Goal: Task Accomplishment & Management: Complete application form

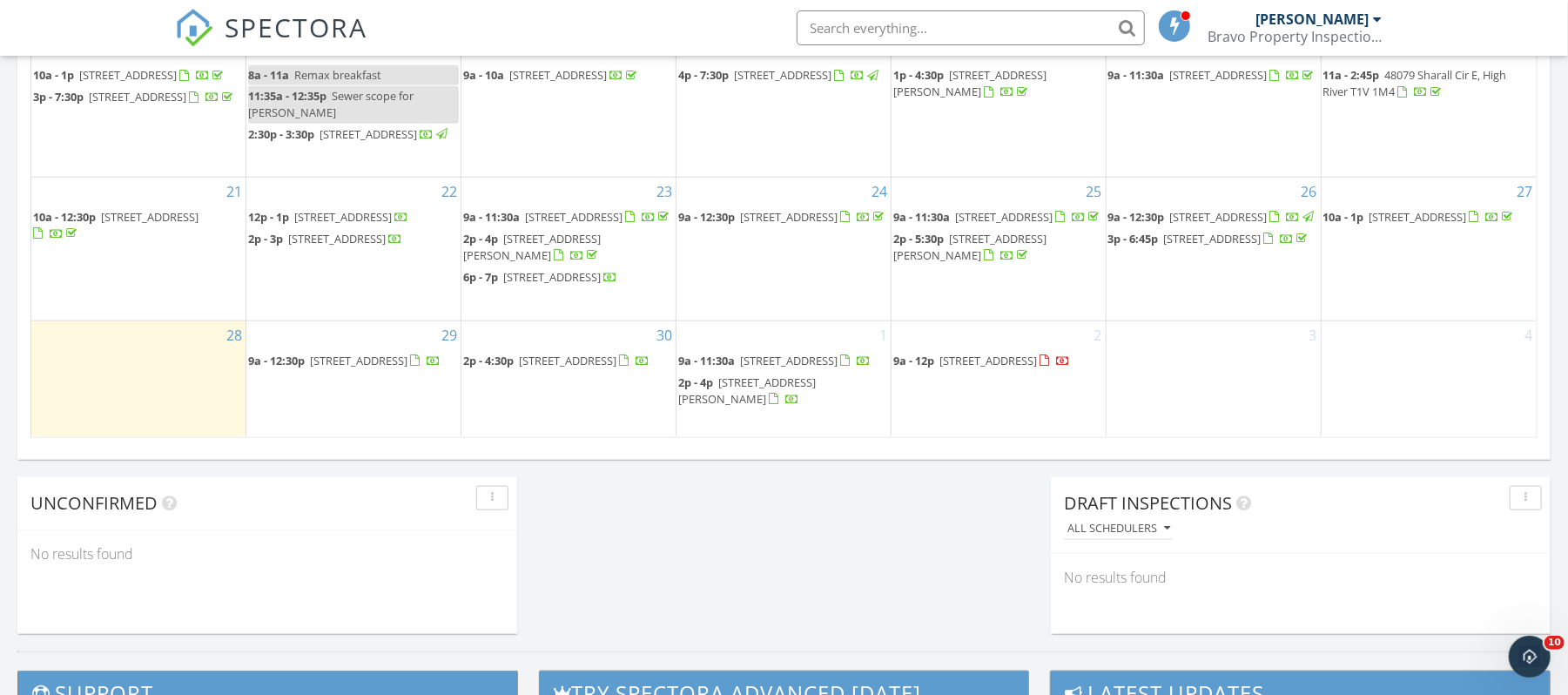
scroll to position [1162, 0]
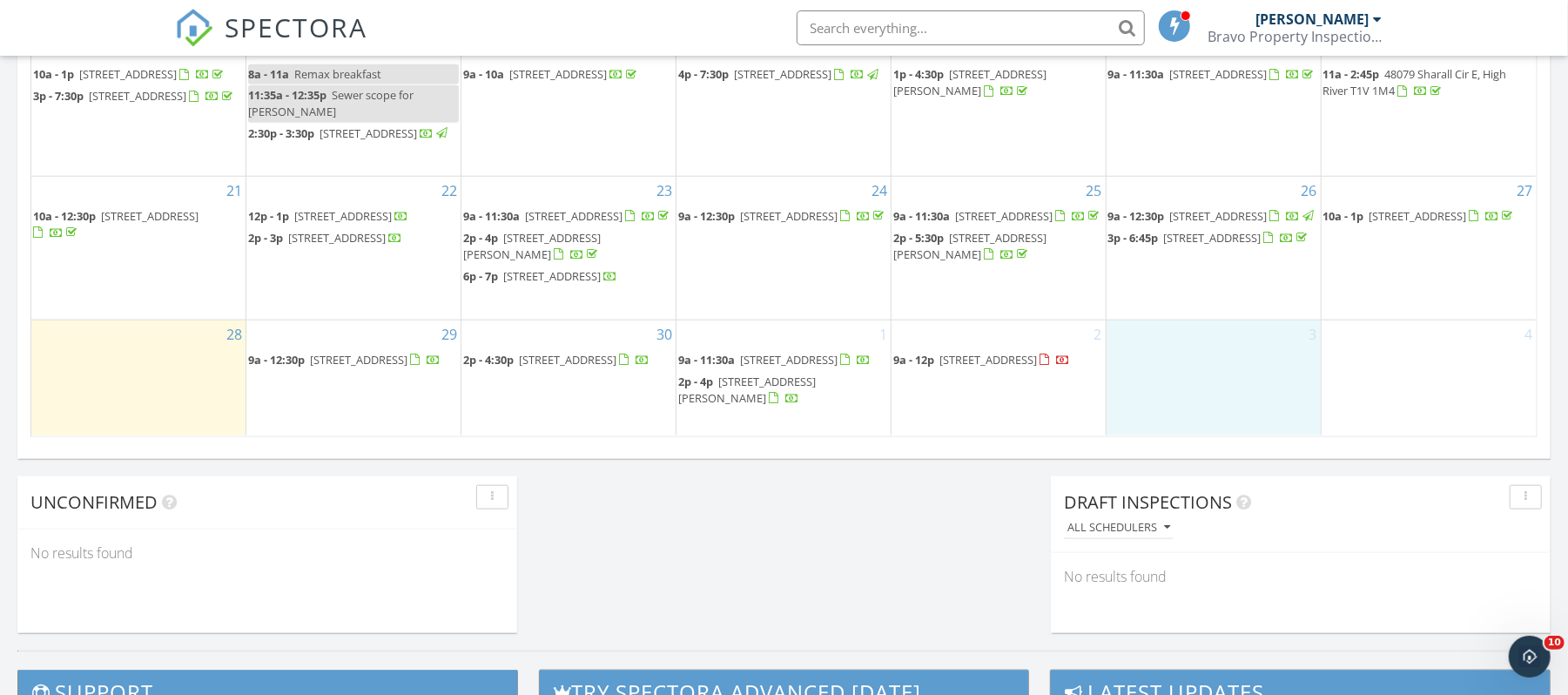
click at [1217, 369] on div "3" at bounding box center [1213, 379] width 214 height 115
click at [1223, 315] on link "Event" at bounding box center [1215, 322] width 90 height 28
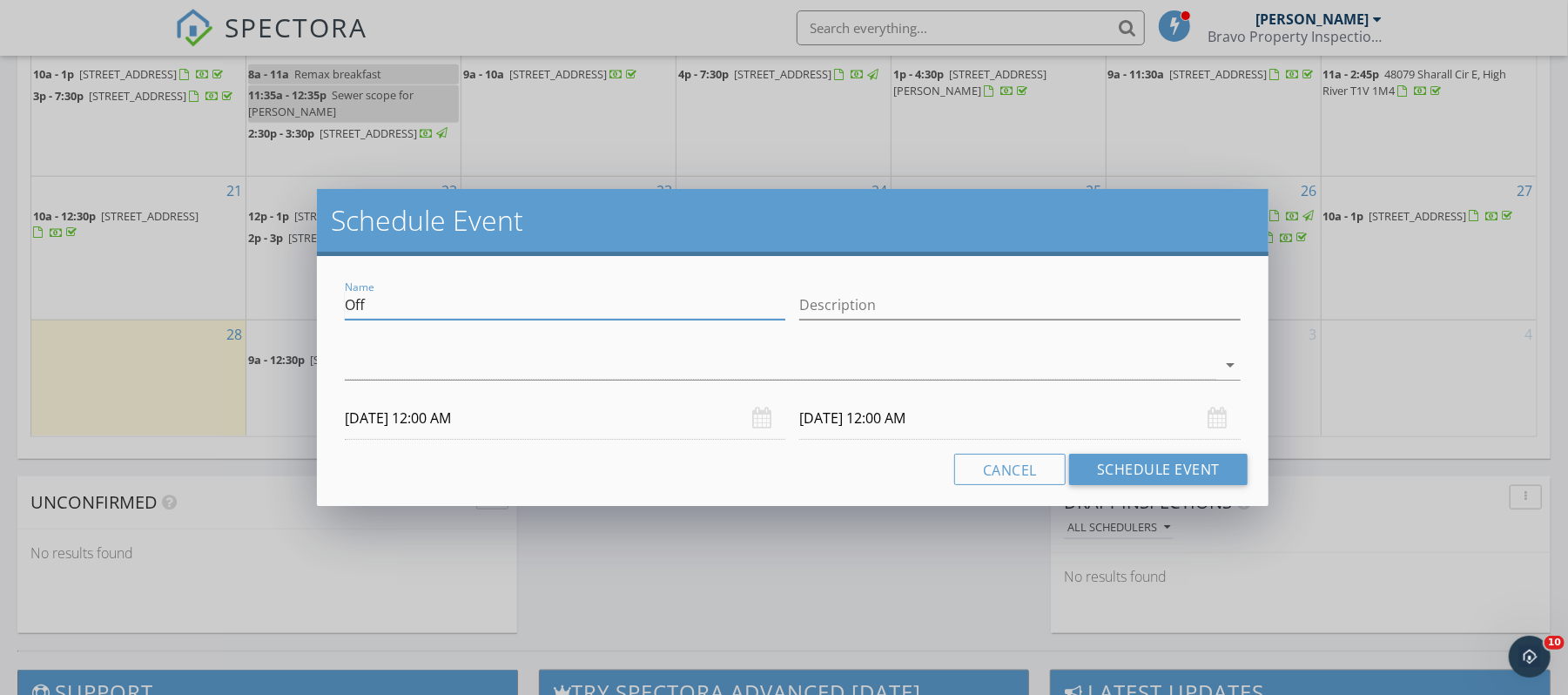
drag, startPoint x: 411, startPoint y: 300, endPoint x: 314, endPoint y: 294, distance: 97.2
click at [314, 294] on div "Schedule Event Name Off Description arrow_drop_down [DATE] 12:00 AM [DATE] 12:0…" at bounding box center [784, 347] width 1568 height 695
type input "HI"
type input "[PERSON_NAME] 1539"
click at [652, 366] on div at bounding box center [781, 365] width 872 height 29
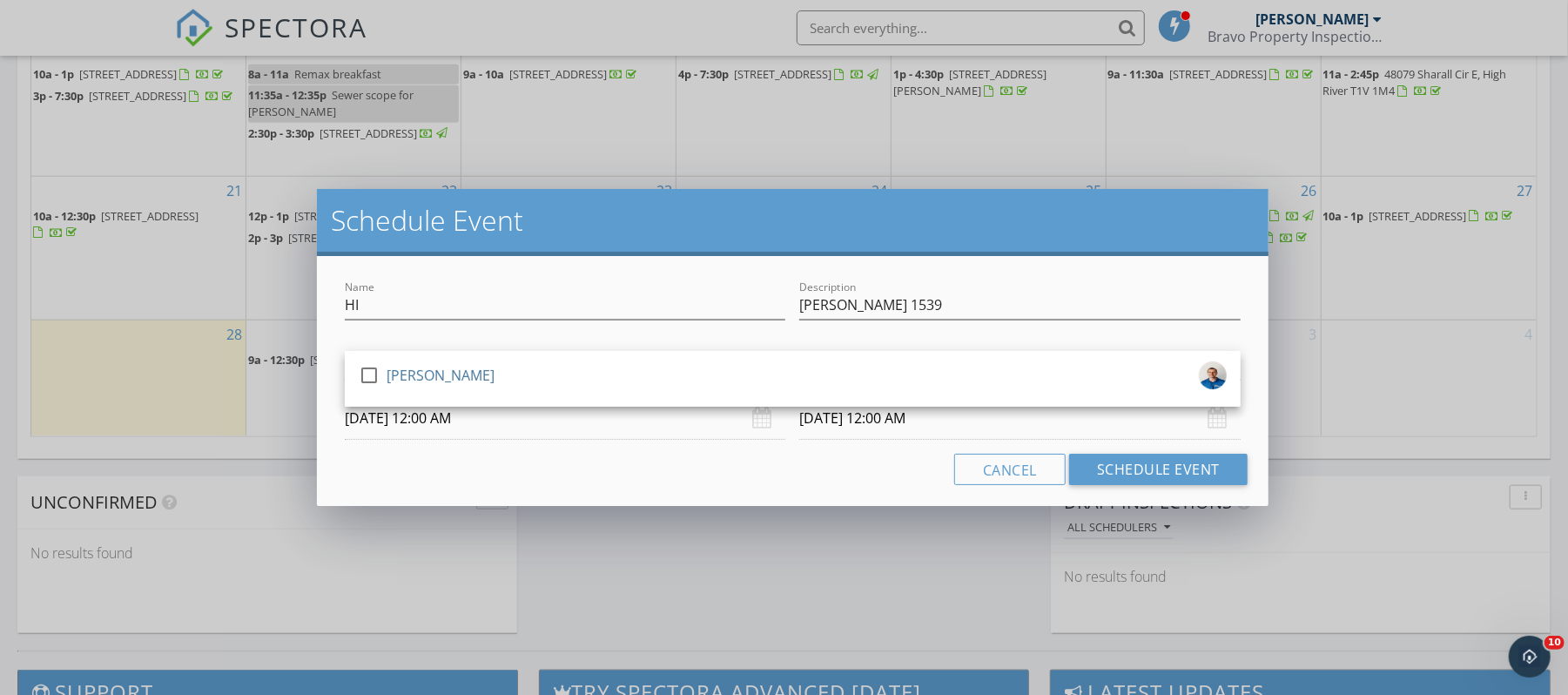
click at [615, 402] on div "check_box_outline_blank [PERSON_NAME]" at bounding box center [793, 379] width 896 height 56
click at [531, 369] on div "check_box_outline_blank [PERSON_NAME]" at bounding box center [793, 380] width 868 height 35
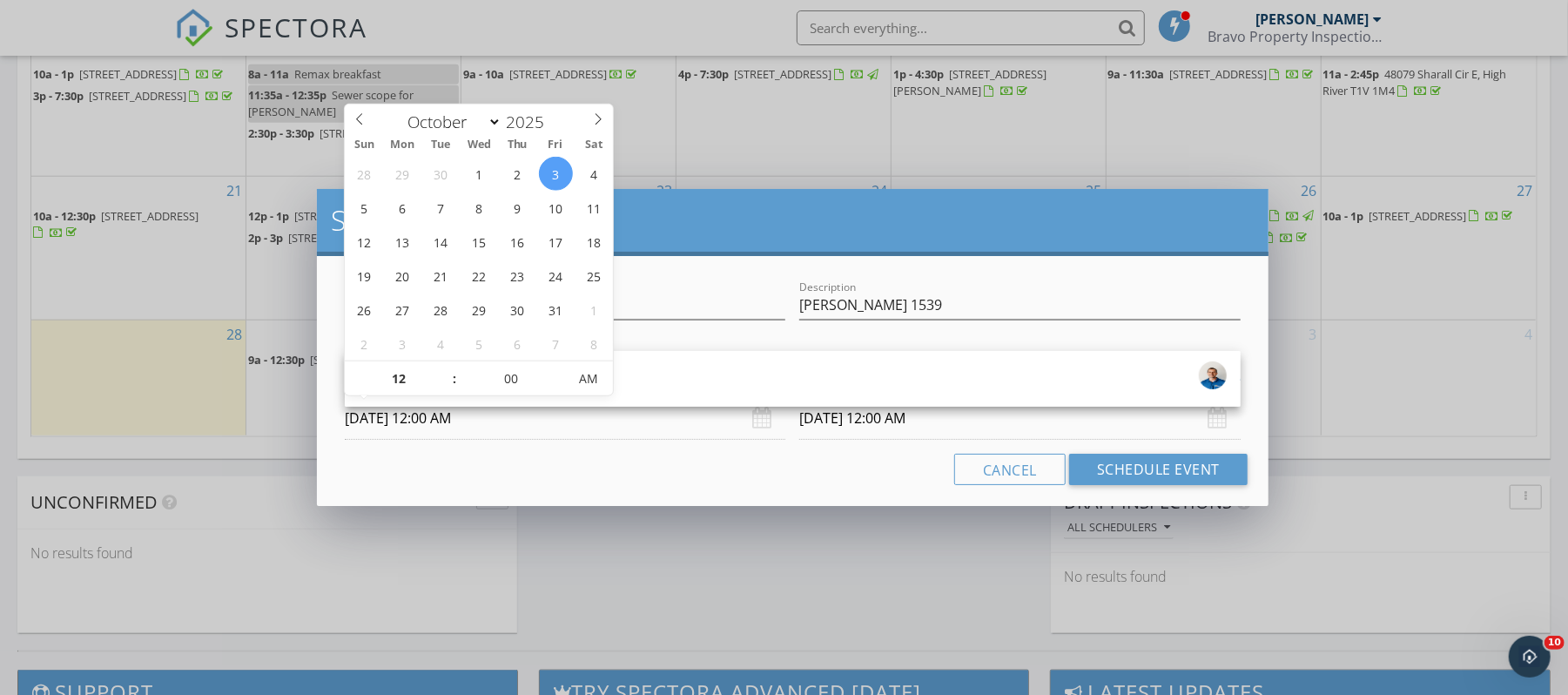
click at [524, 432] on input "[DATE] 12:00 AM" at bounding box center [565, 418] width 440 height 43
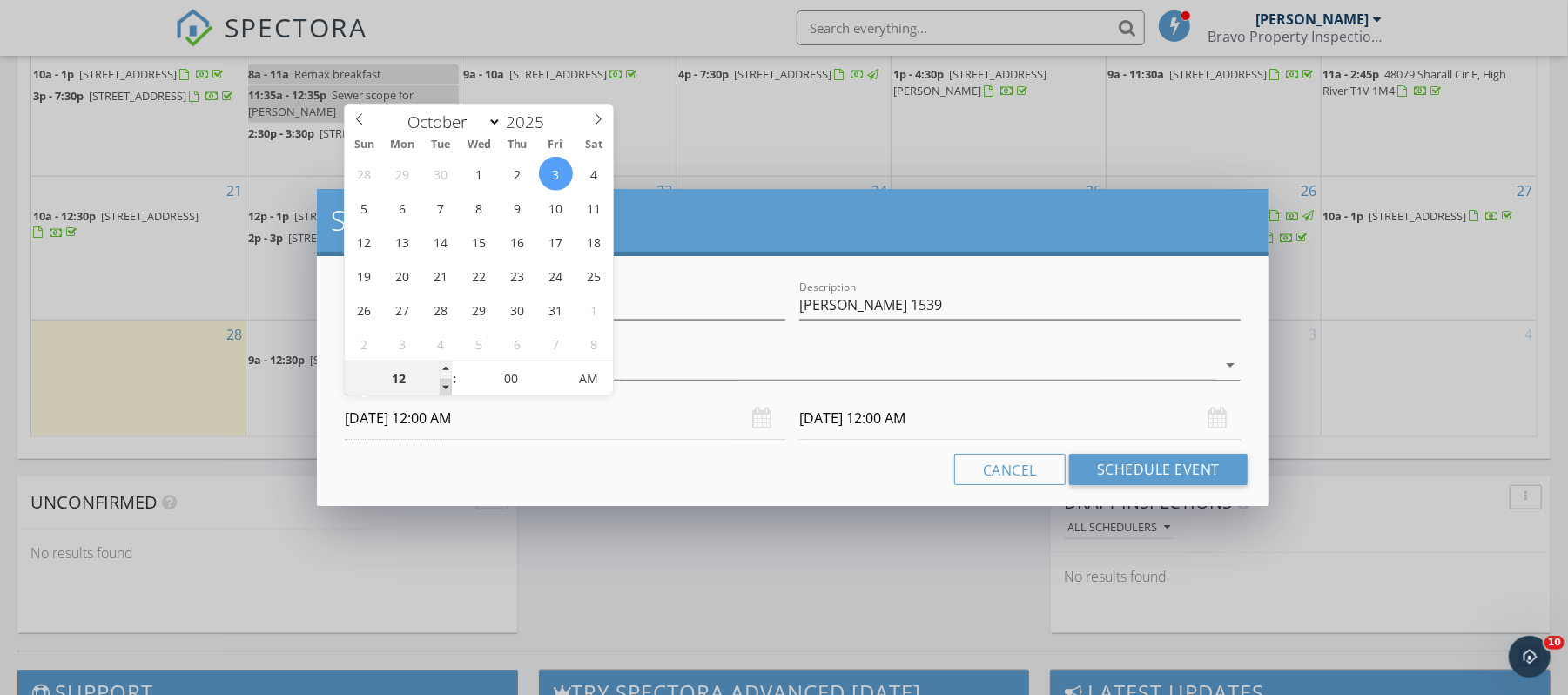
type input "11"
type input "[DATE] 11:00 PM"
click at [451, 385] on span at bounding box center [445, 387] width 12 height 18
type input "10"
type input "[DATE] 10:00 PM"
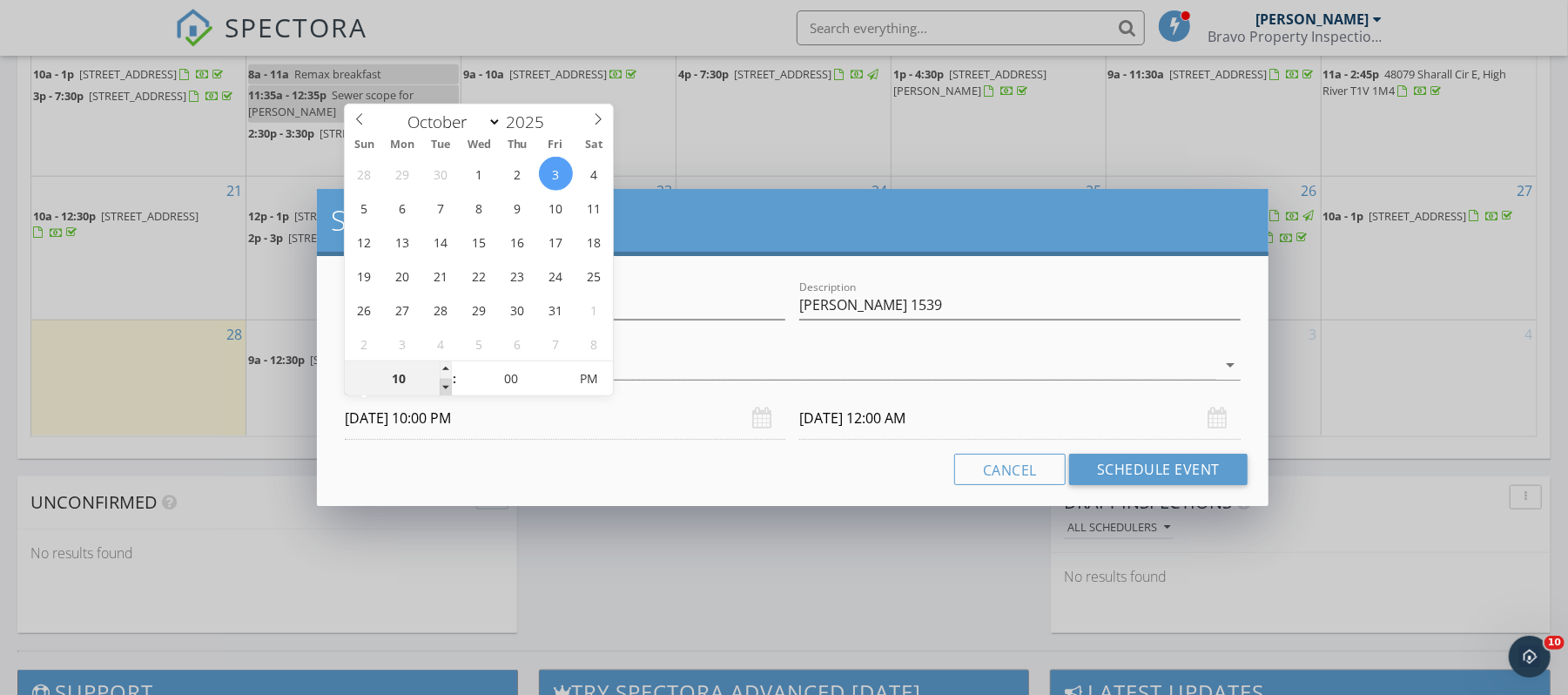
click at [451, 385] on span at bounding box center [445, 387] width 12 height 18
type input "09"
type input "[DATE] 9:00 PM"
click at [451, 385] on span at bounding box center [445, 387] width 12 height 18
type input "[DATE] 9:00 PM"
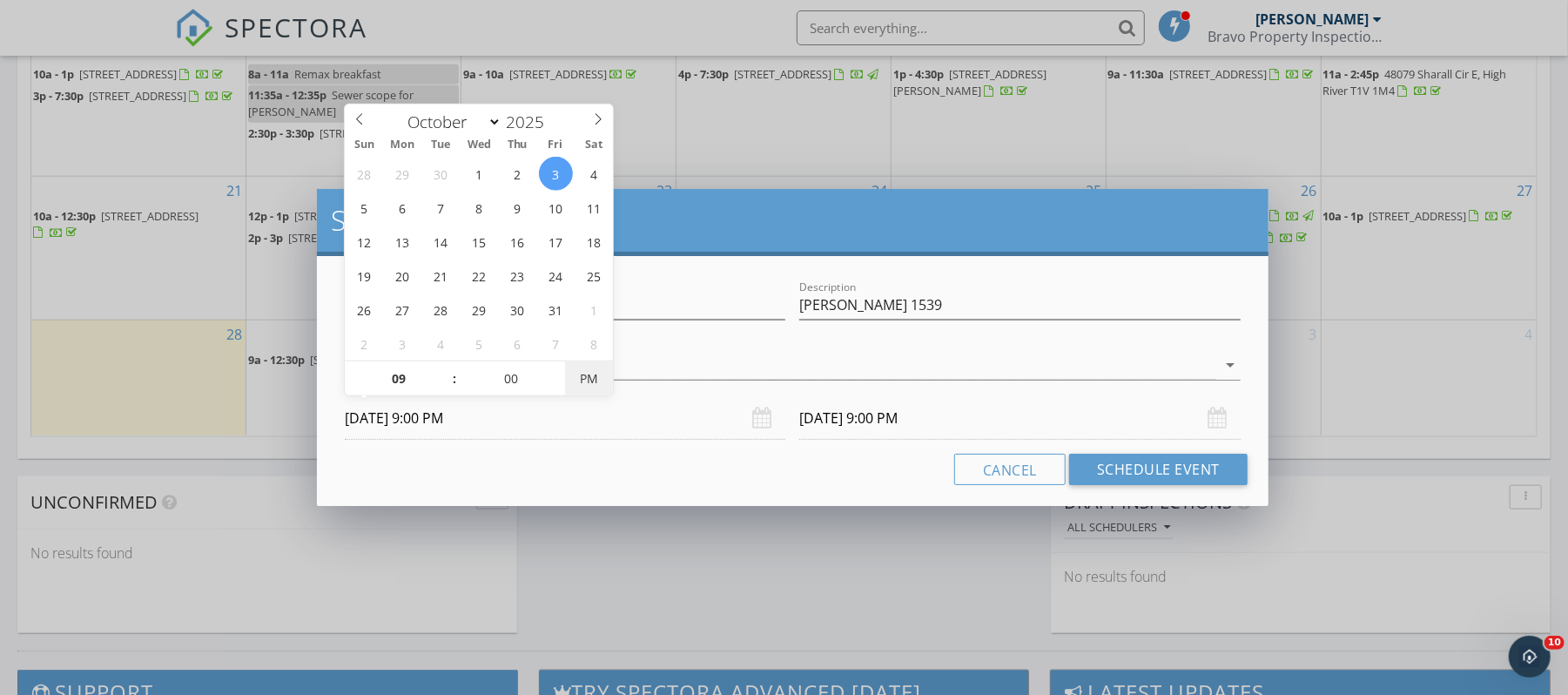
type input "[DATE] 9:00 AM"
click at [593, 379] on span "AM" at bounding box center [589, 380] width 48 height 35
click at [941, 437] on input "[DATE] 9:00 AM" at bounding box center [1019, 418] width 440 height 43
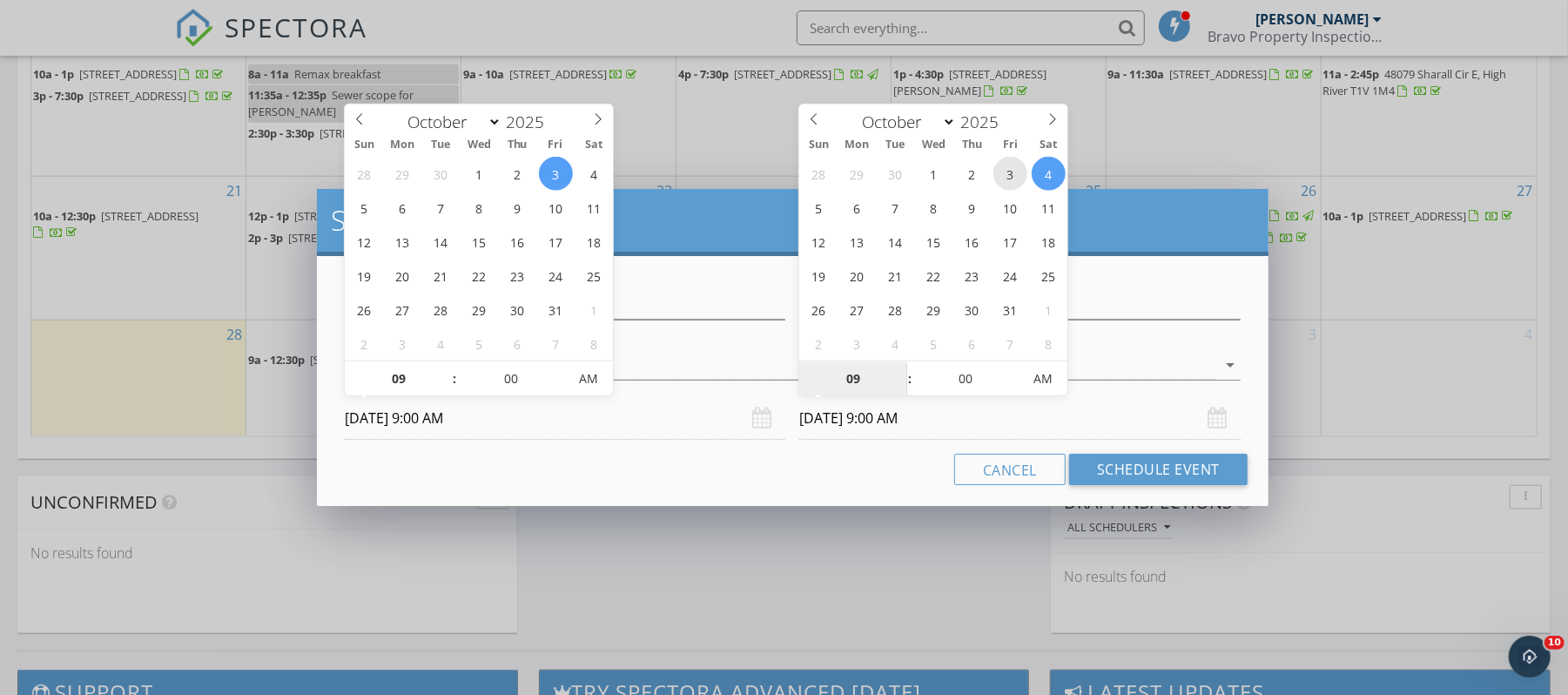
type input "[DATE] 9:00 AM"
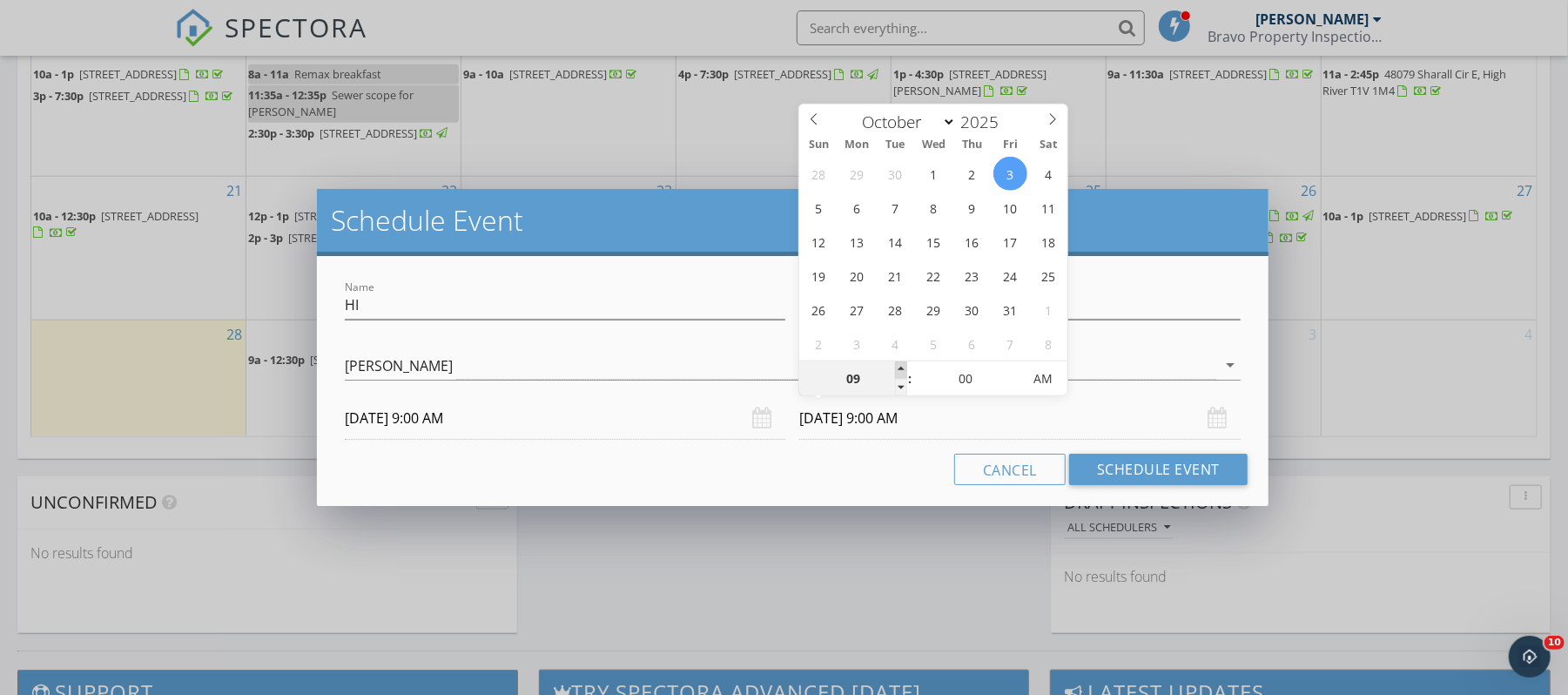
type input "10"
type input "[DATE] 10:00 AM"
click at [899, 364] on span at bounding box center [900, 370] width 12 height 18
type input "11"
type input "[DATE] 11:00 AM"
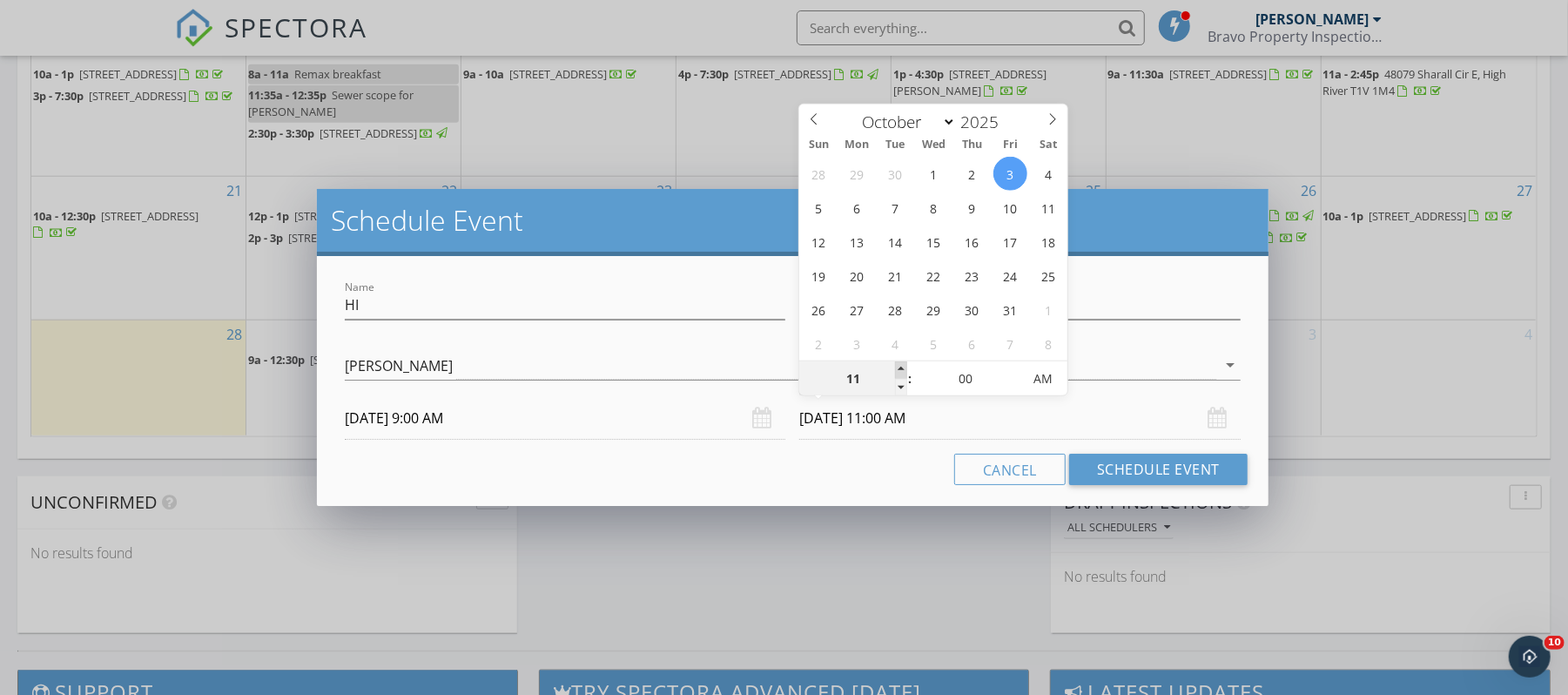
click at [899, 364] on span at bounding box center [900, 370] width 12 height 18
type input "12"
type input "[DATE] 12:00 PM"
click at [899, 364] on span at bounding box center [900, 370] width 12 height 18
click at [1146, 460] on button "Schedule Event" at bounding box center [1158, 470] width 178 height 32
